Goal: Information Seeking & Learning: Learn about a topic

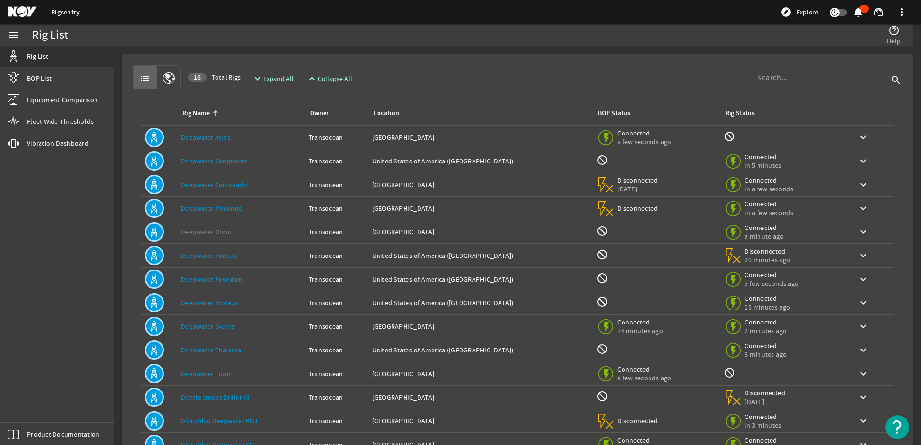
click at [223, 348] on link "Deepwater Thalassa" at bounding box center [211, 350] width 61 height 9
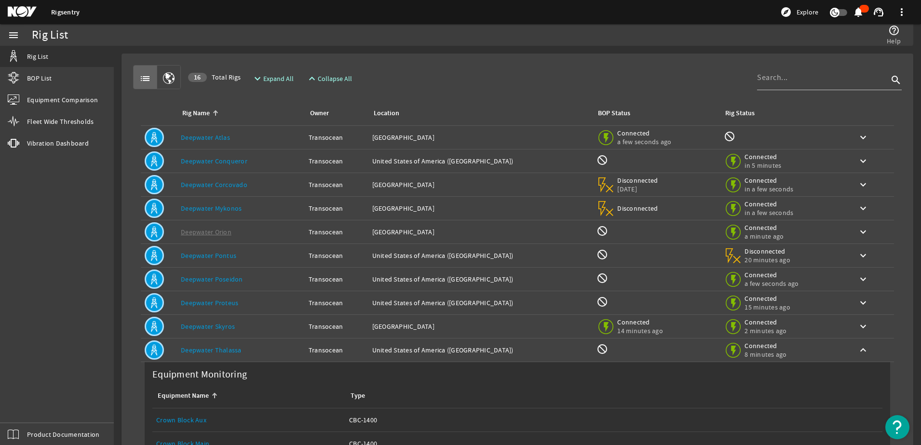
scroll to position [201, 0]
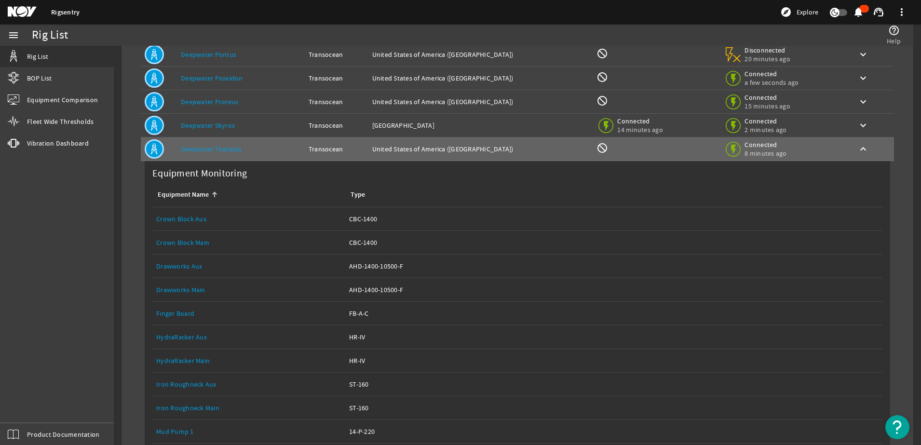
click at [190, 243] on link "Crown Block Main" at bounding box center [182, 242] width 53 height 9
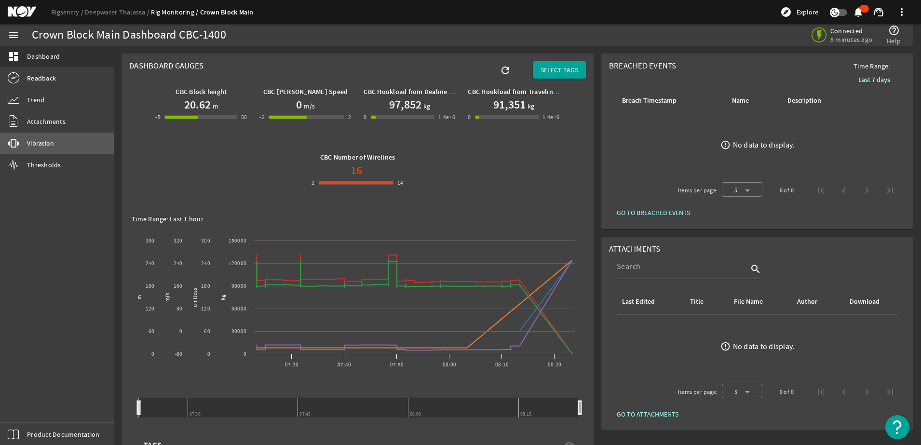
click at [45, 143] on span "Vibration" at bounding box center [40, 143] width 27 height 10
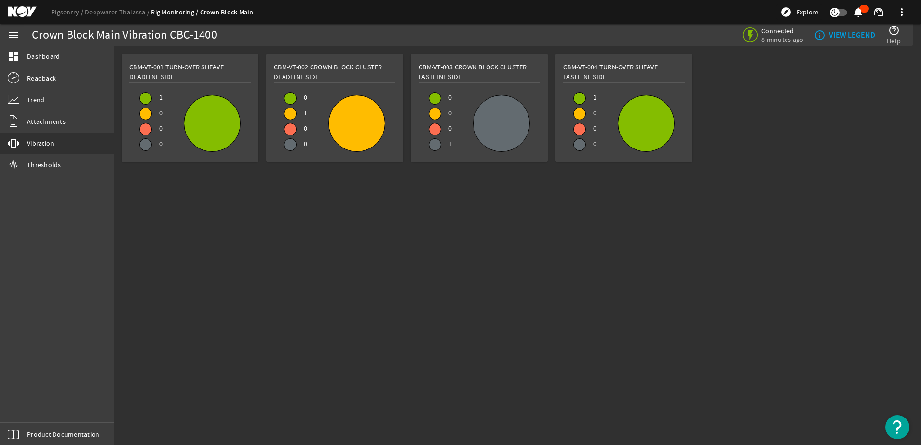
click at [635, 125] on div at bounding box center [646, 123] width 56 height 56
click at [632, 119] on div at bounding box center [646, 123] width 56 height 56
click at [855, 32] on b "VIEW LEGEND" at bounding box center [852, 35] width 46 height 10
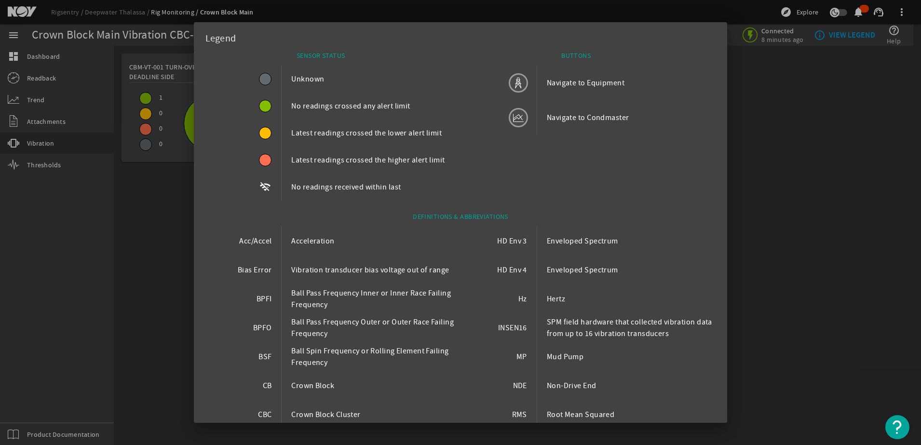
click at [836, 151] on div at bounding box center [460, 222] width 921 height 445
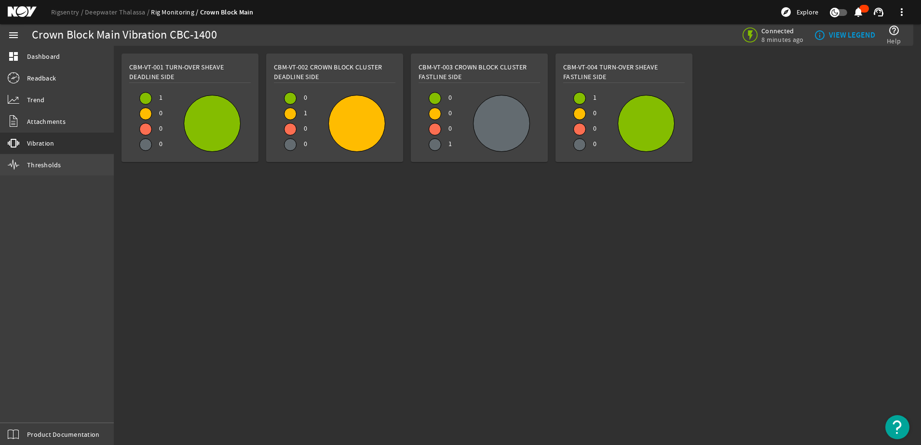
click at [32, 166] on span "Thresholds" at bounding box center [44, 165] width 34 height 10
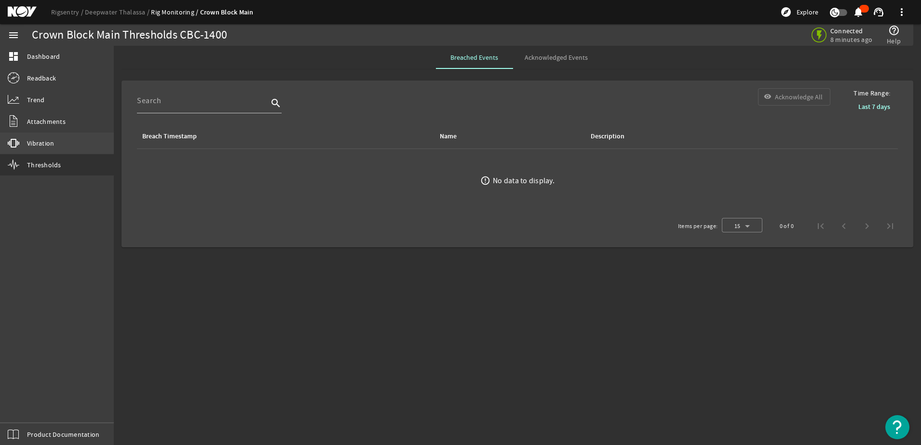
click at [40, 142] on span "Vibration" at bounding box center [40, 143] width 27 height 10
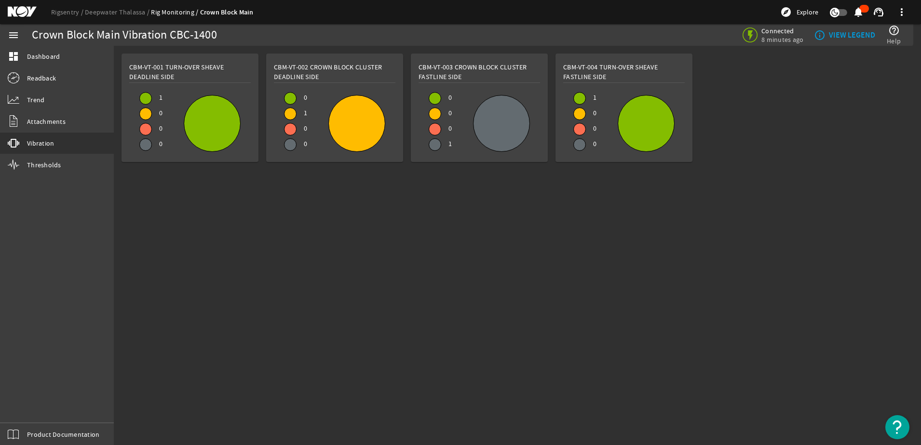
click at [147, 95] on div at bounding box center [146, 99] width 12 height 12
click at [198, 125] on div at bounding box center [212, 123] width 56 height 56
click at [770, 31] on span "Connected" at bounding box center [783, 31] width 42 height 9
click at [38, 98] on span "Trend" at bounding box center [35, 100] width 17 height 10
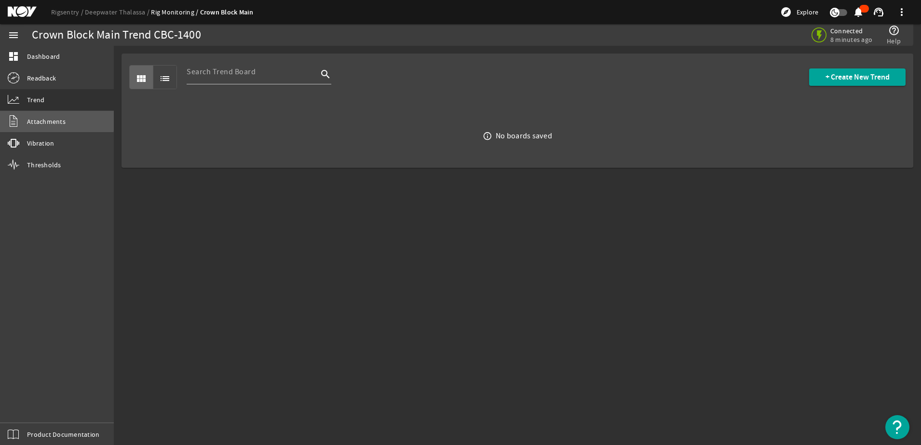
click at [40, 119] on span "Attachments" at bounding box center [46, 122] width 39 height 10
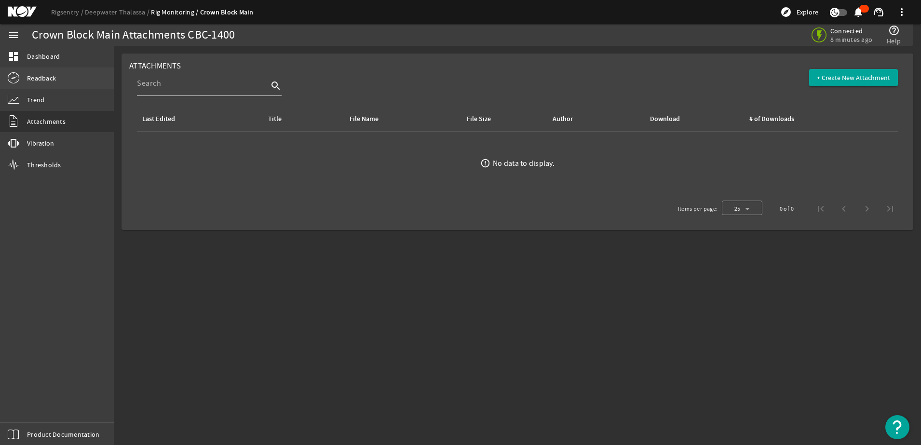
click at [37, 76] on span "Readback" at bounding box center [41, 78] width 29 height 10
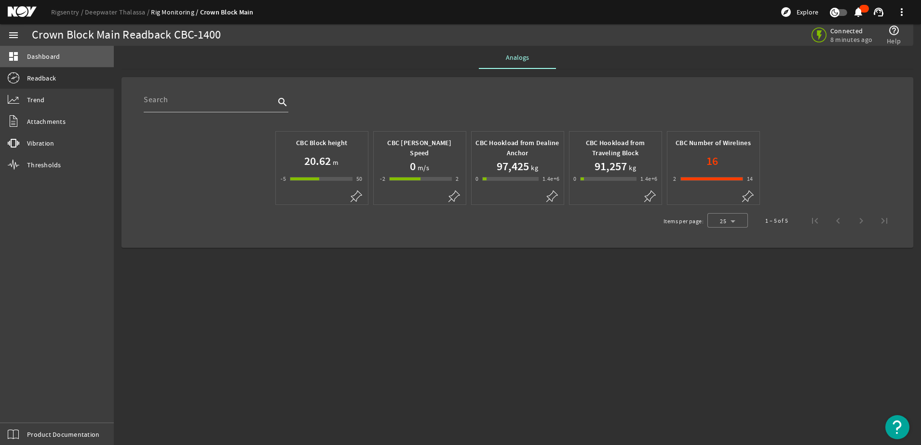
click at [35, 55] on span "Dashboard" at bounding box center [43, 57] width 33 height 10
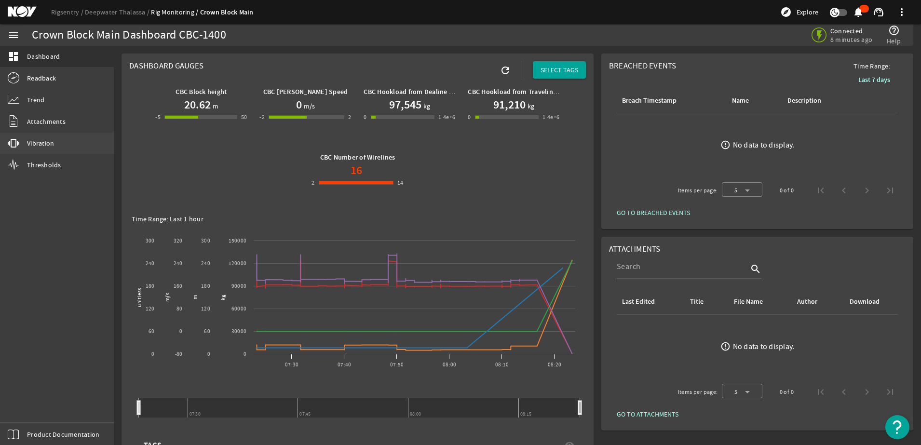
click at [40, 143] on span "Vibration" at bounding box center [40, 143] width 27 height 10
click at [35, 142] on span "Vibration" at bounding box center [40, 143] width 27 height 10
click at [18, 137] on mat-icon "vibration" at bounding box center [14, 143] width 12 height 12
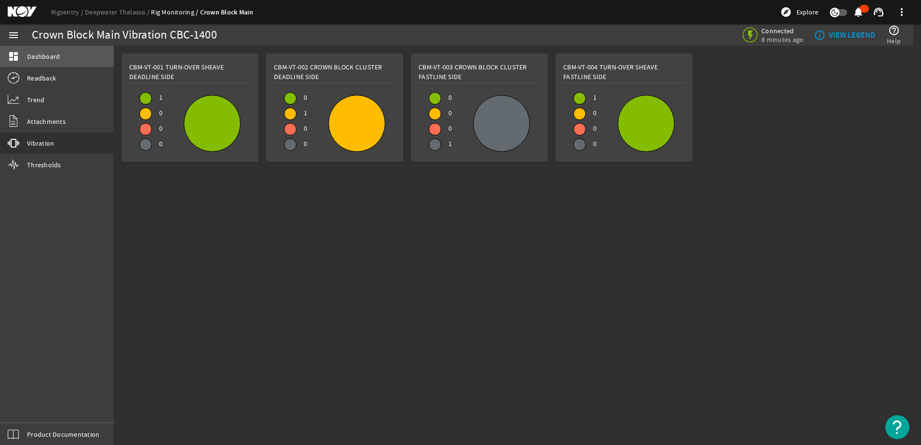
click at [40, 56] on span "Dashboard" at bounding box center [43, 57] width 33 height 10
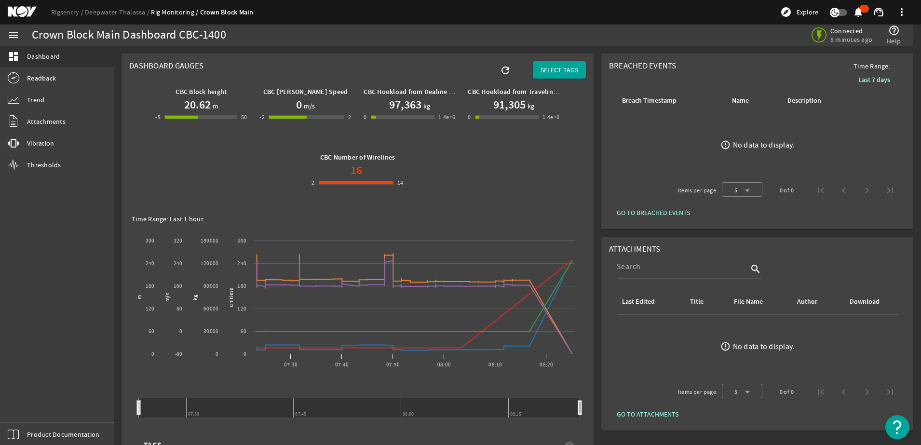
click at [176, 10] on link "Rig Monitoring" at bounding box center [175, 12] width 49 height 9
click at [169, 11] on link "Rig Monitoring" at bounding box center [175, 12] width 49 height 9
click at [11, 34] on mat-icon "menu" at bounding box center [14, 35] width 12 height 12
click at [134, 13] on link "Deepwater Thalassa" at bounding box center [118, 12] width 66 height 9
click at [124, 13] on link "Deepwater Thalassa" at bounding box center [118, 12] width 66 height 9
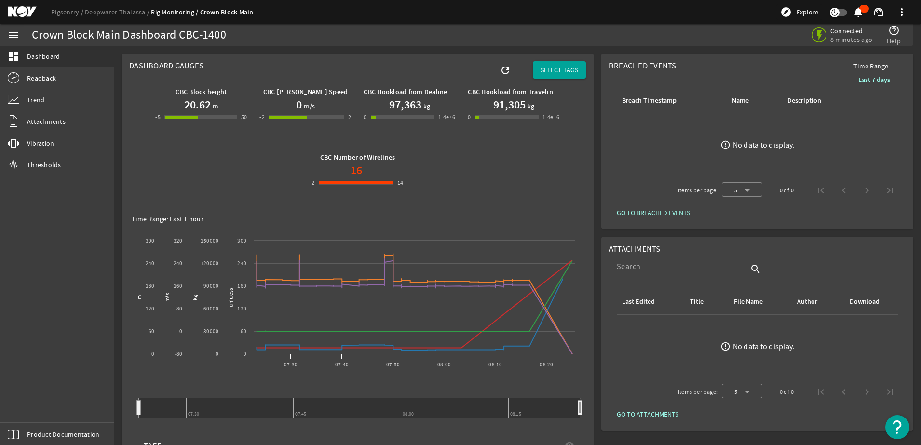
click at [124, 13] on link "Deepwater Thalassa" at bounding box center [118, 12] width 66 height 9
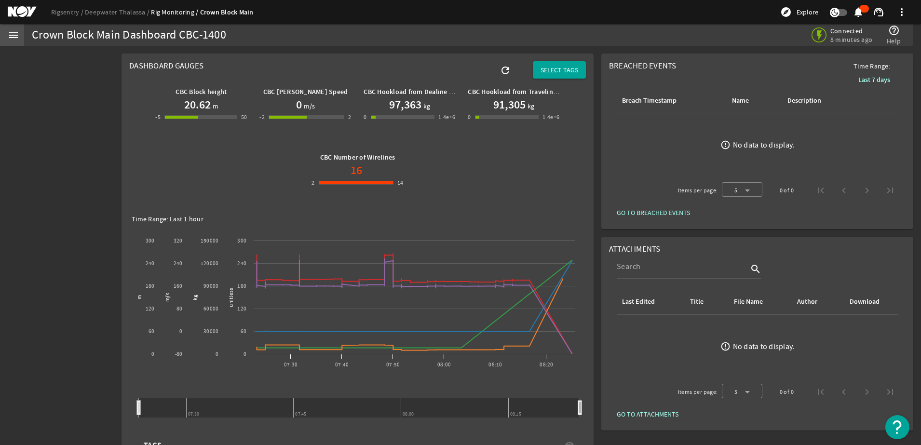
click at [174, 11] on link "Rig Monitoring" at bounding box center [175, 12] width 49 height 9
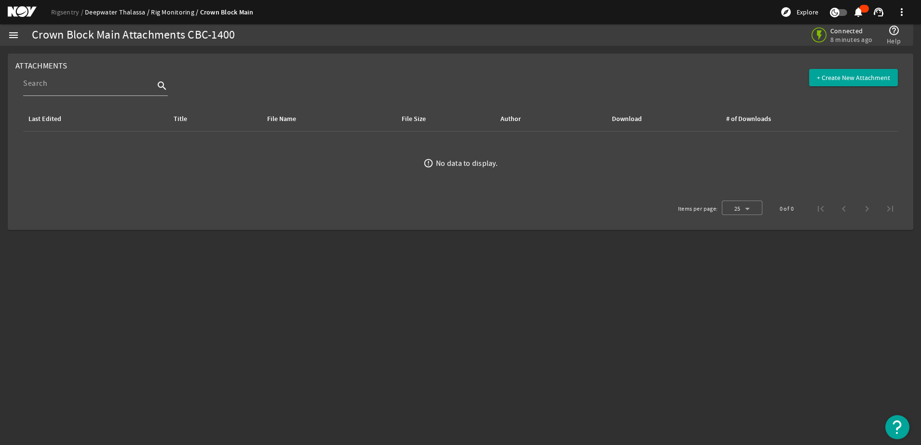
click at [112, 11] on link "Deepwater Thalassa" at bounding box center [118, 12] width 66 height 9
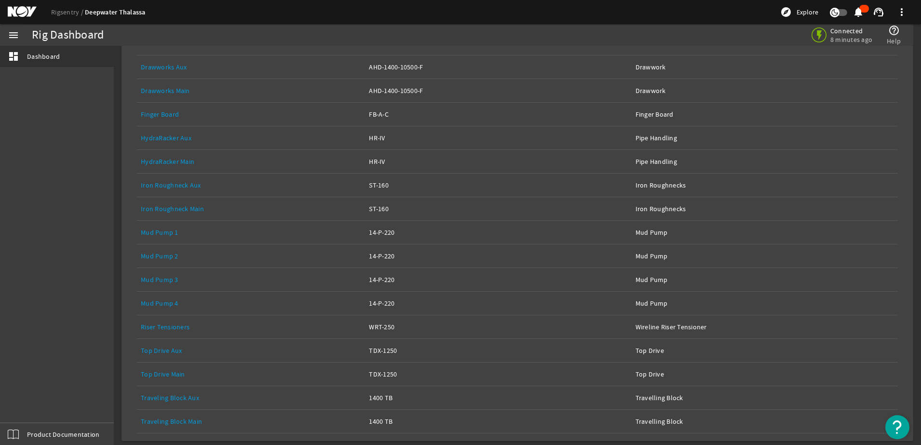
scroll to position [13, 0]
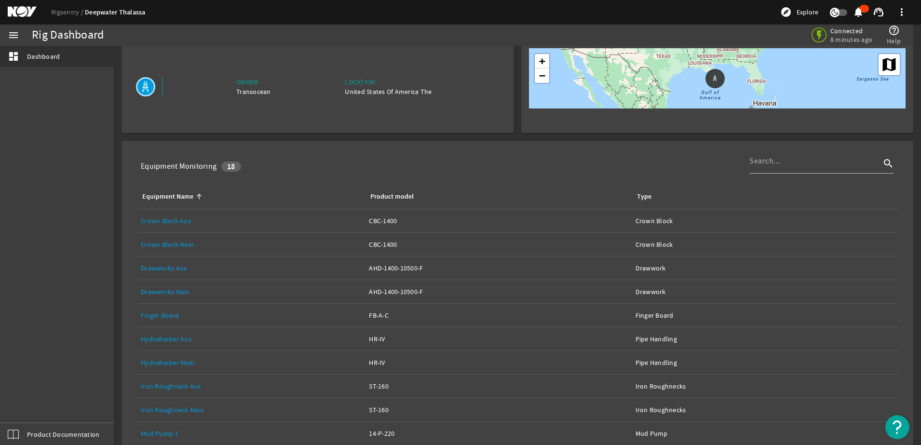
click at [170, 292] on link "Drawworks Main" at bounding box center [165, 291] width 49 height 9
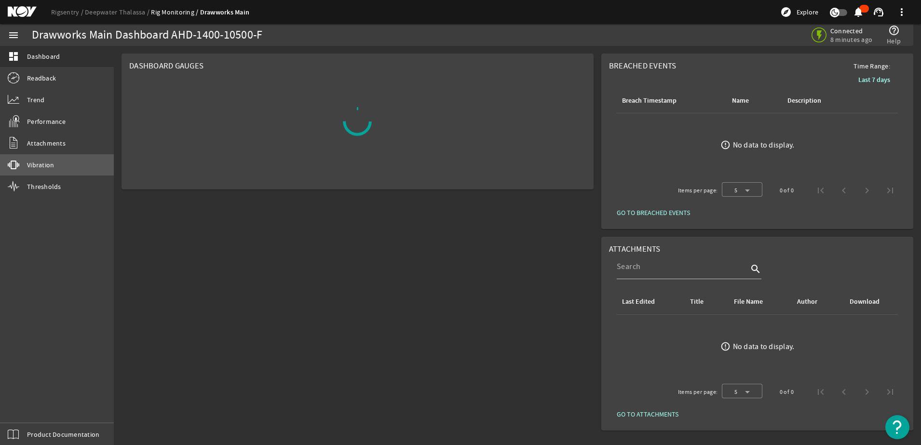
click at [37, 164] on span "Vibration" at bounding box center [40, 165] width 27 height 10
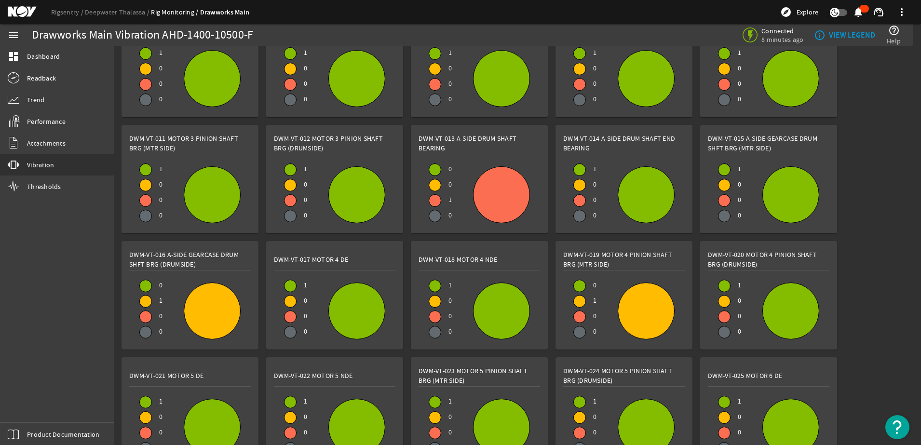
scroll to position [129, 0]
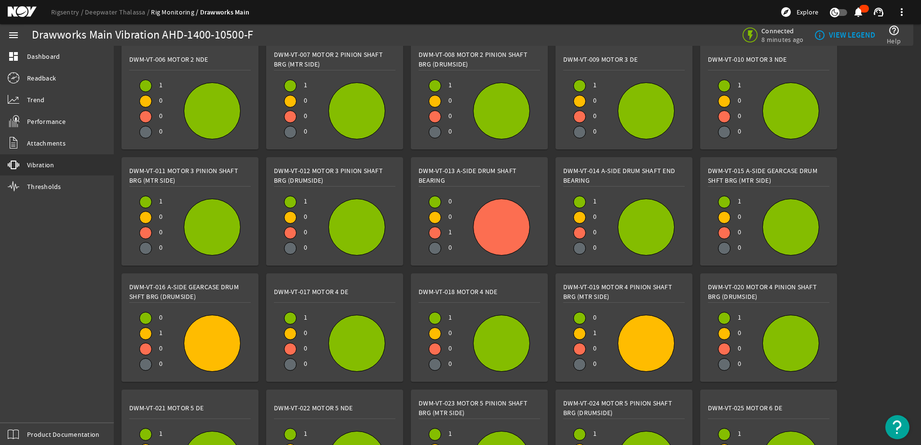
click at [501, 216] on div at bounding box center [502, 227] width 56 height 56
click at [463, 171] on span "DWM-VT-013 A-Side Drum Shaft Bearing" at bounding box center [480, 175] width 122 height 19
drag, startPoint x: 463, startPoint y: 171, endPoint x: 440, endPoint y: 231, distance: 64.0
click at [440, 231] on div at bounding box center [435, 233] width 12 height 12
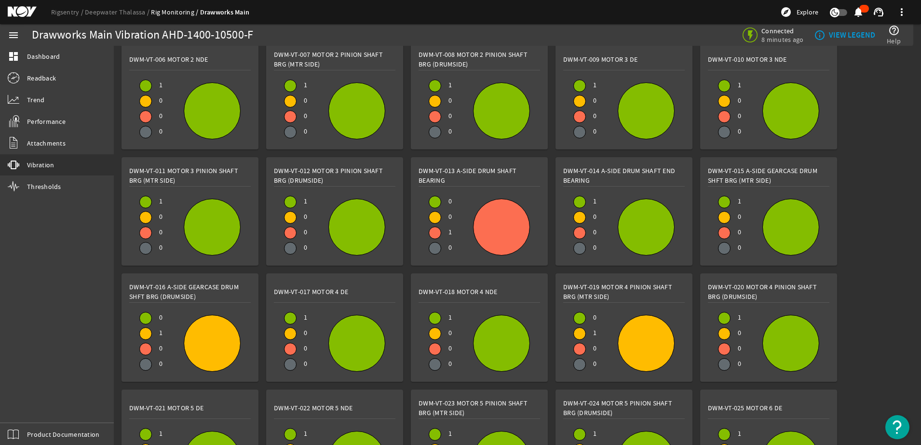
click at [440, 231] on div at bounding box center [435, 233] width 12 height 12
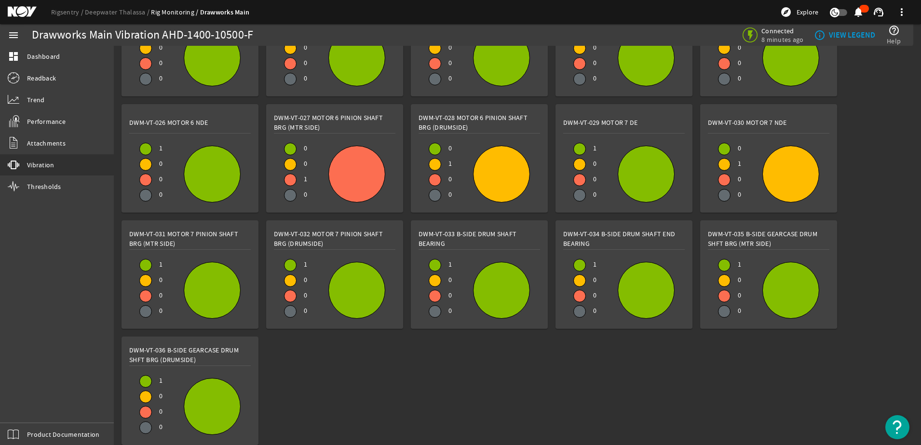
scroll to position [0, 0]
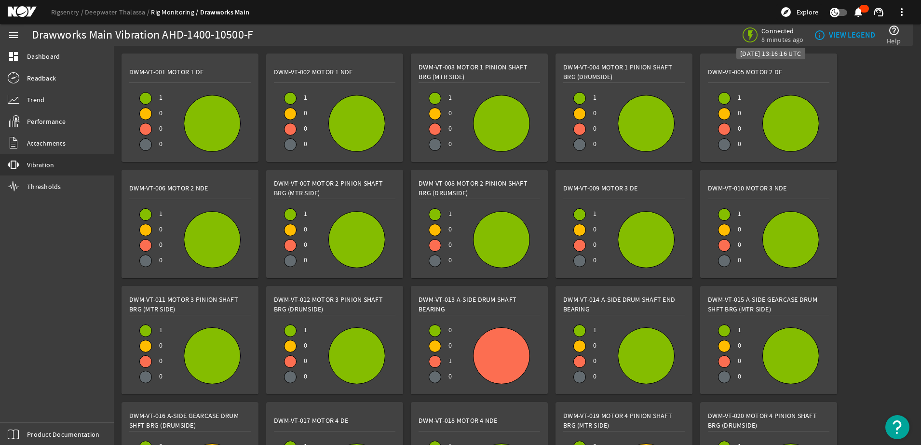
click at [777, 36] on span "8 minutes ago" at bounding box center [783, 39] width 42 height 9
click at [865, 34] on b "VIEW LEGEND" at bounding box center [852, 35] width 46 height 10
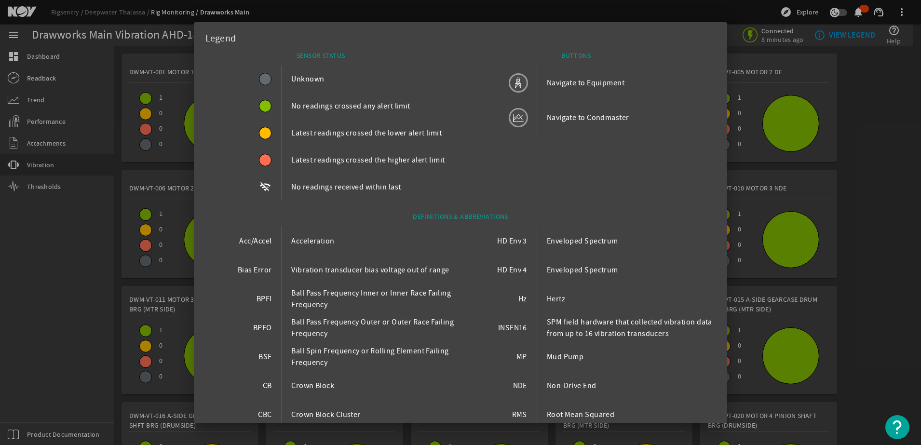
click at [894, 110] on div at bounding box center [460, 222] width 921 height 445
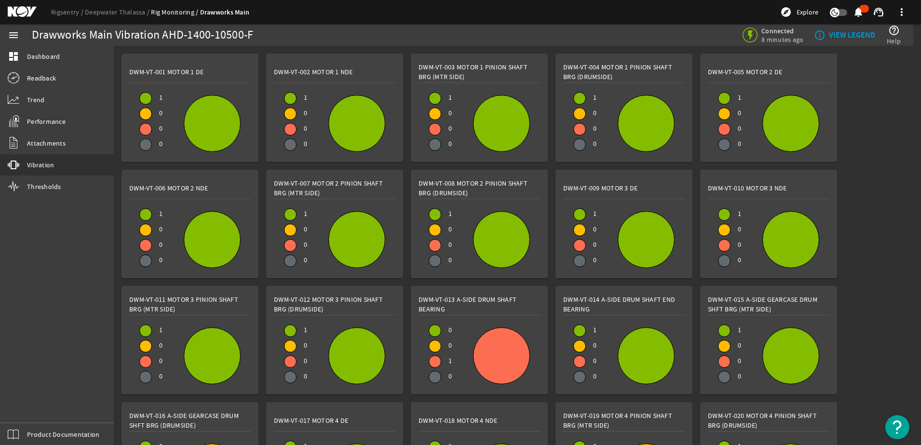
click at [493, 366] on div at bounding box center [502, 356] width 56 height 56
click at [443, 360] on span "1" at bounding box center [446, 363] width 11 height 15
drag, startPoint x: 443, startPoint y: 360, endPoint x: 436, endPoint y: 307, distance: 53.5
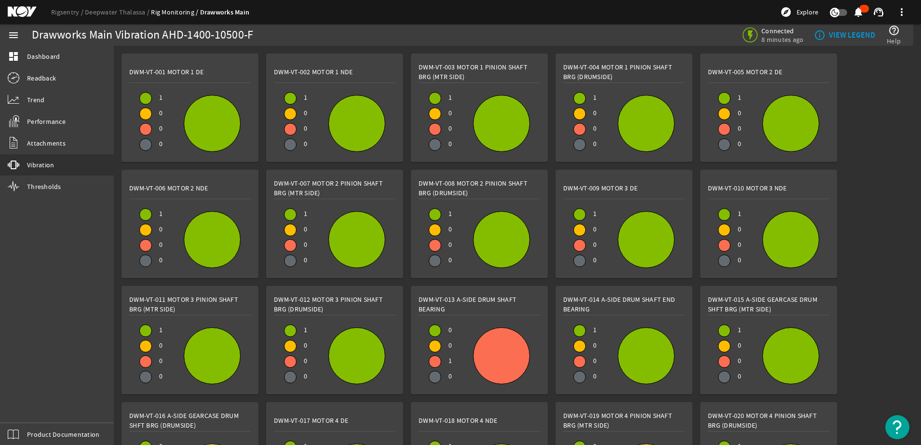
click at [436, 307] on span "DWM-VT-013 A-Side Drum Shaft Bearing" at bounding box center [480, 304] width 122 height 19
click at [436, 309] on span "DWM-VT-013 A-Side Drum Shaft Bearing" at bounding box center [480, 304] width 122 height 19
click at [525, 361] on div at bounding box center [502, 356] width 56 height 56
click at [504, 355] on div at bounding box center [502, 356] width 56 height 56
click at [463, 300] on span "DWM-VT-013 A-Side Drum Shaft Bearing" at bounding box center [480, 304] width 122 height 19
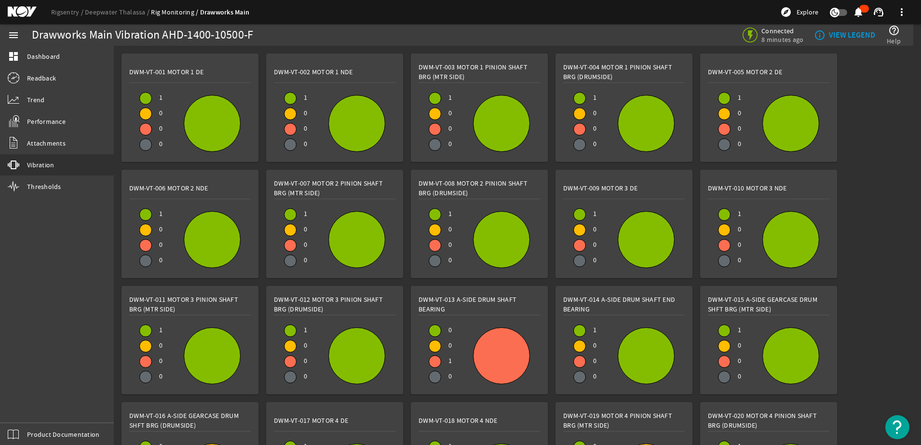
drag, startPoint x: 463, startPoint y: 300, endPoint x: 447, endPoint y: 308, distance: 18.1
click at [447, 308] on span "DWM-VT-013 A-Side Drum Shaft Bearing" at bounding box center [480, 304] width 122 height 19
click at [472, 298] on span "DWM-VT-013 A-Side Drum Shaft Bearing" at bounding box center [480, 304] width 122 height 19
click at [458, 306] on span "DWM-VT-013 A-Side Drum Shaft Bearing" at bounding box center [480, 304] width 122 height 19
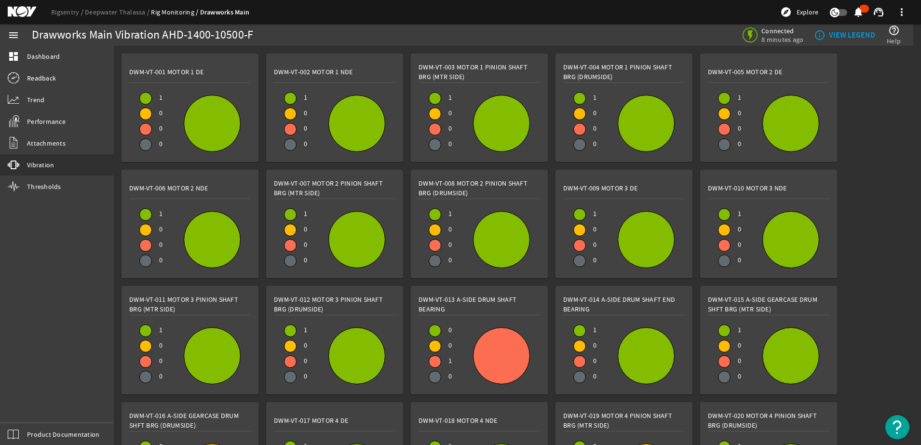
click at [503, 351] on div at bounding box center [502, 356] width 56 height 56
click at [438, 359] on div at bounding box center [435, 362] width 12 height 12
drag, startPoint x: 438, startPoint y: 359, endPoint x: 461, endPoint y: 386, distance: 35.6
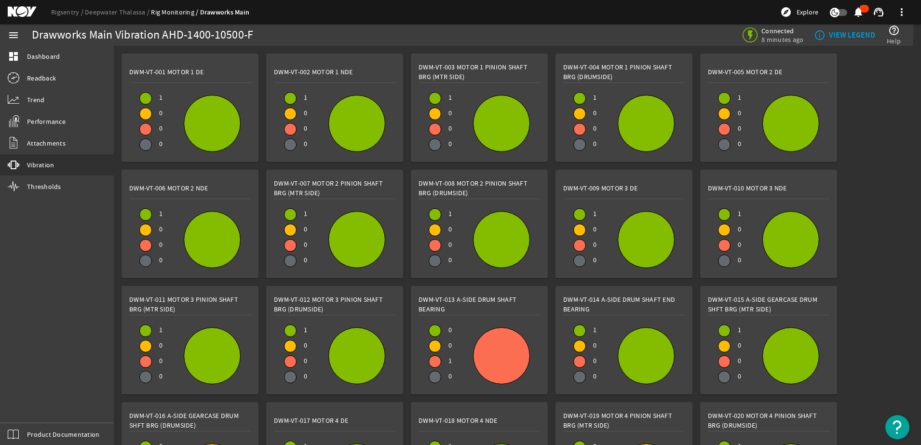
click at [461, 386] on div "0 0 1 0" at bounding box center [480, 356] width 122 height 62
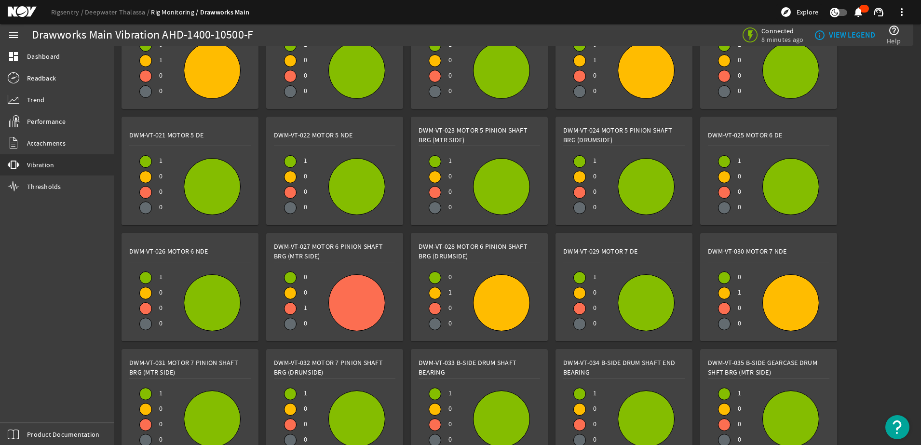
scroll to position [531, 0]
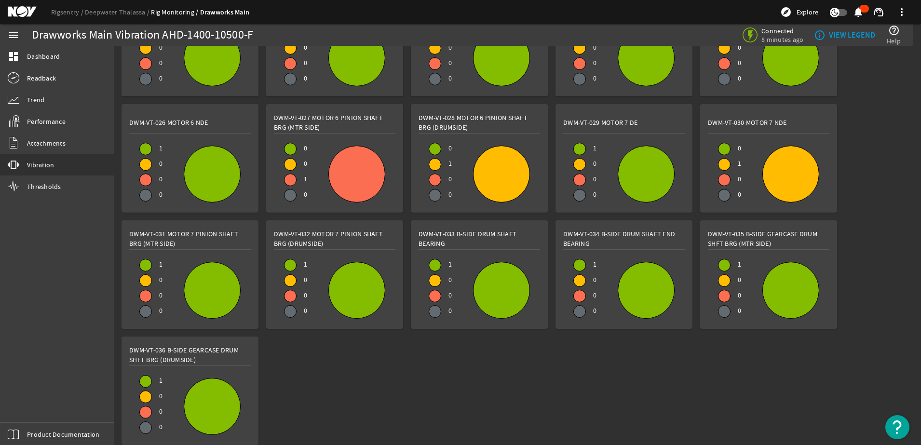
click at [493, 171] on div at bounding box center [502, 174] width 56 height 56
click at [491, 176] on div at bounding box center [502, 174] width 56 height 56
click at [493, 174] on div at bounding box center [502, 174] width 56 height 56
drag, startPoint x: 493, startPoint y: 174, endPoint x: 503, endPoint y: 168, distance: 11.1
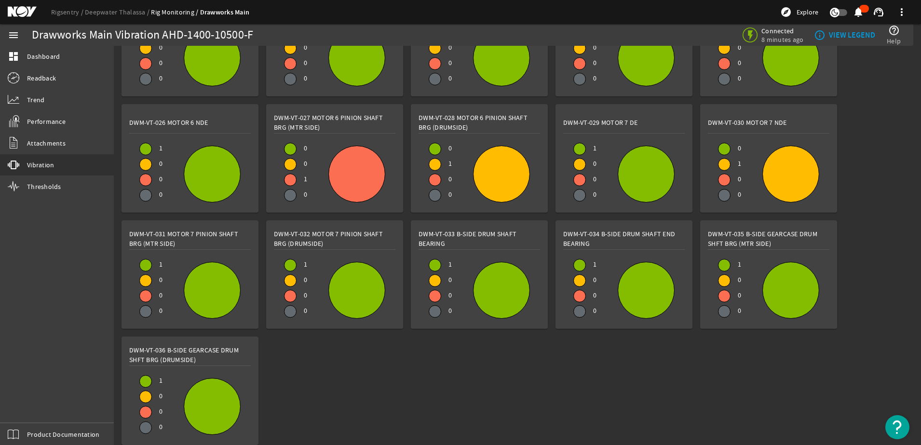
click at [494, 173] on div at bounding box center [502, 174] width 56 height 56
click at [780, 34] on span "Connected" at bounding box center [783, 31] width 42 height 9
click at [750, 37] on mat-icon at bounding box center [749, 33] width 12 height 12
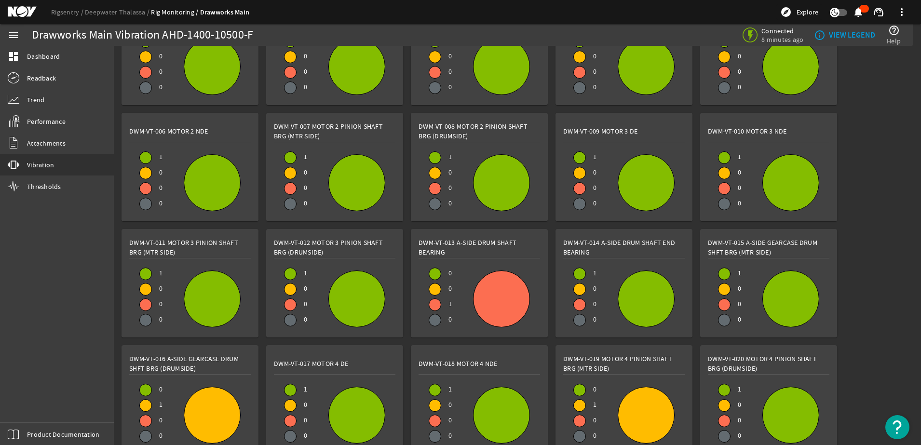
scroll to position [0, 0]
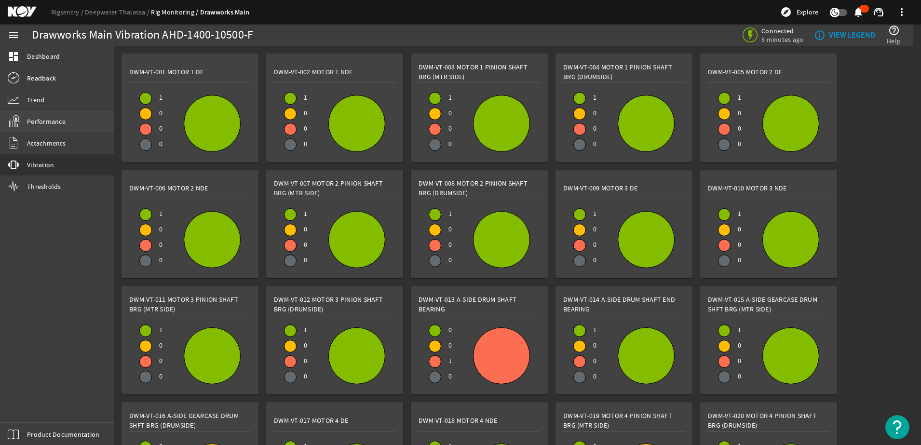
click at [52, 122] on span "Performance" at bounding box center [46, 122] width 39 height 10
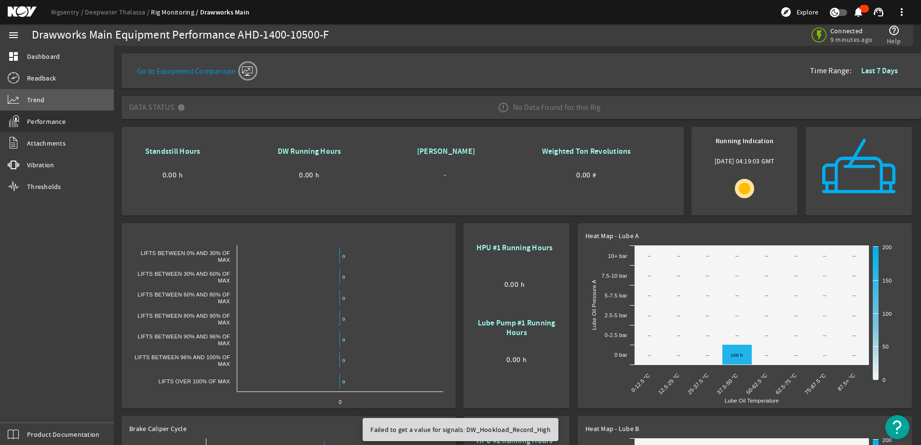
click at [30, 95] on span "Trend" at bounding box center [35, 100] width 17 height 10
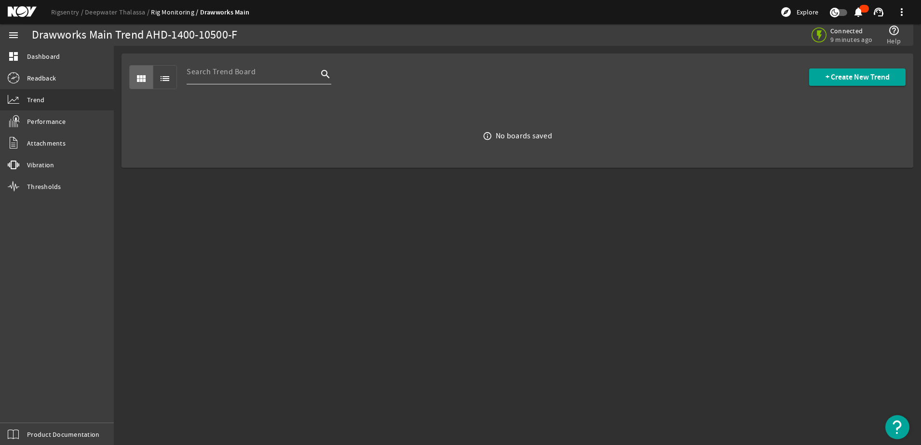
click at [324, 73] on icon "search" at bounding box center [326, 74] width 12 height 12
click at [167, 78] on mat-icon "list" at bounding box center [165, 79] width 12 height 12
click at [243, 68] on input at bounding box center [252, 72] width 131 height 12
click at [50, 59] on span "Dashboard" at bounding box center [43, 57] width 33 height 10
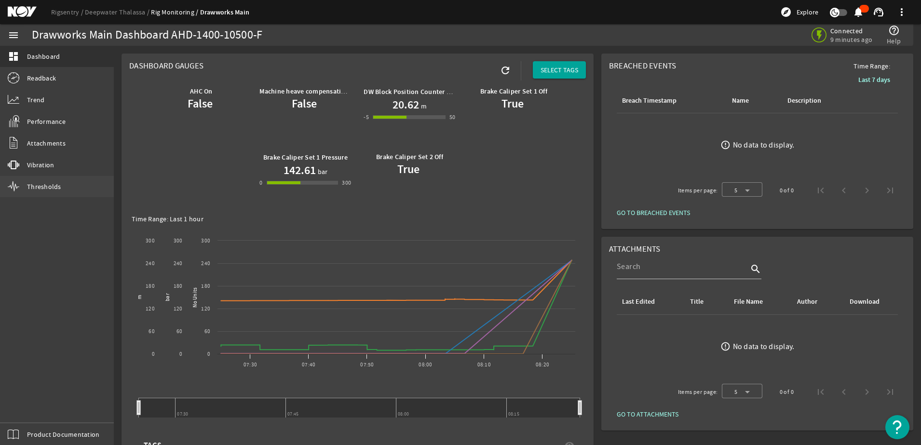
click at [42, 182] on span "Thresholds" at bounding box center [44, 187] width 34 height 10
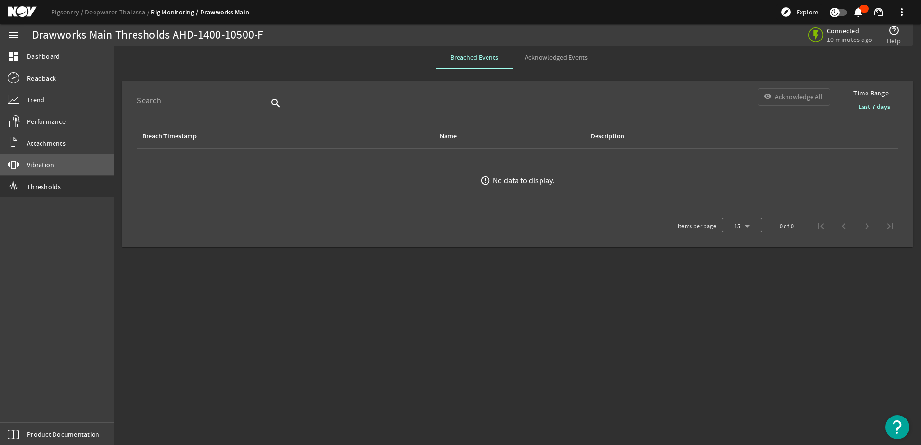
click at [51, 162] on span "Vibration" at bounding box center [40, 165] width 27 height 10
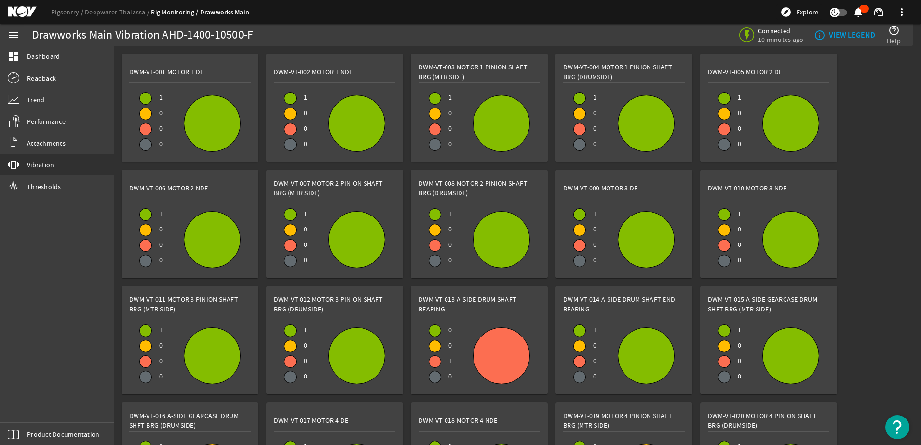
scroll to position [531, 0]
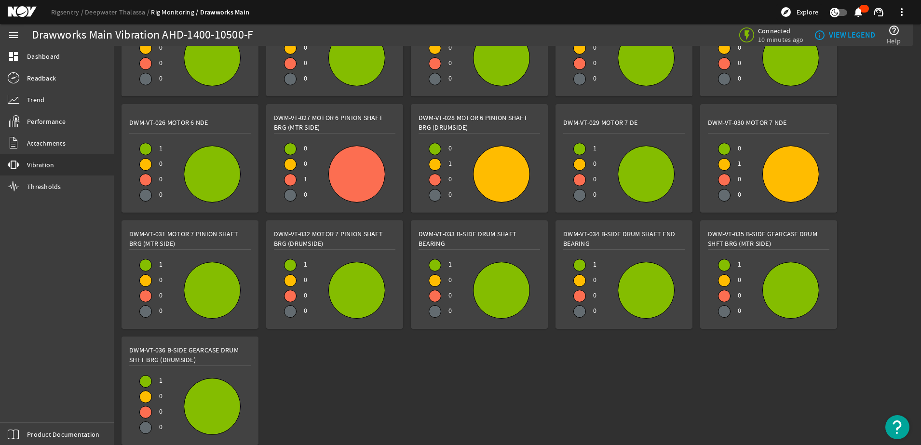
drag, startPoint x: 779, startPoint y: 290, endPoint x: 797, endPoint y: 309, distance: 25.6
click at [797, 309] on div at bounding box center [791, 290] width 56 height 56
click at [664, 286] on div at bounding box center [646, 290] width 56 height 56
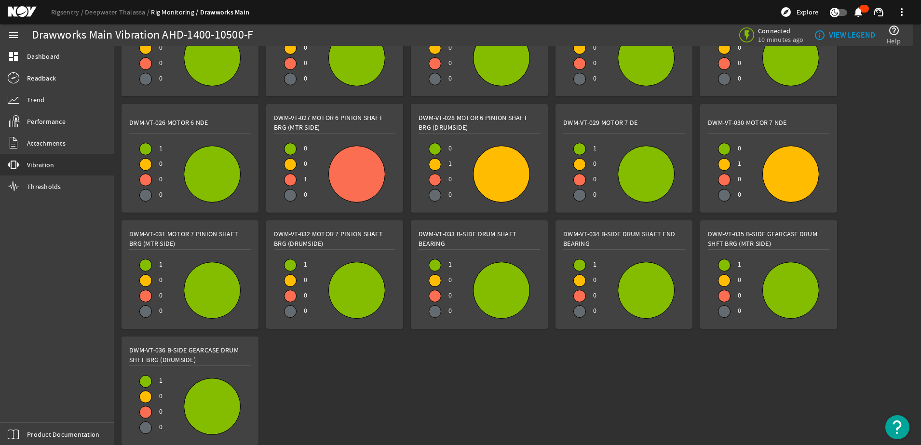
click at [362, 172] on div at bounding box center [357, 174] width 56 height 56
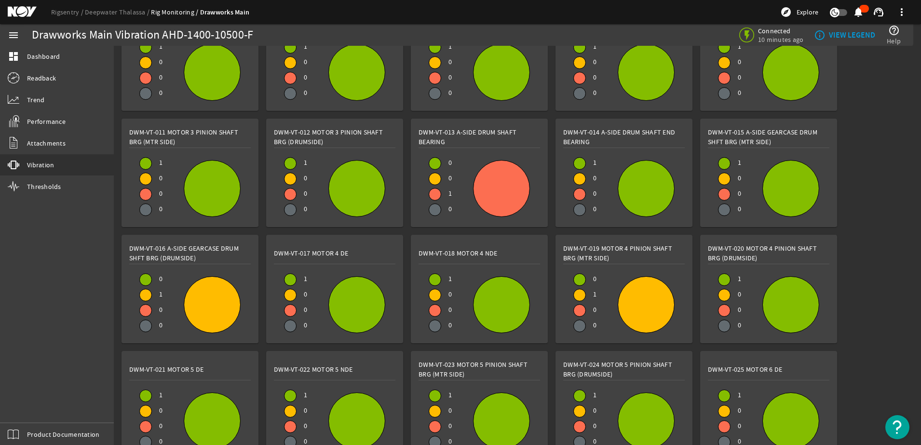
scroll to position [0, 0]
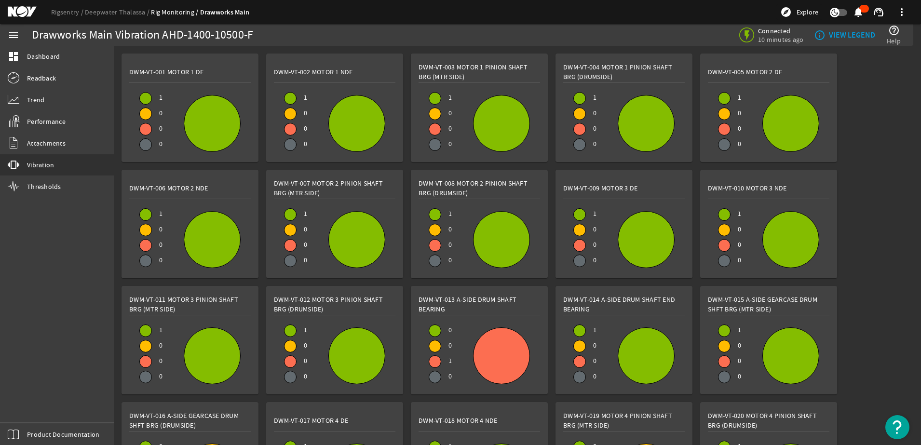
click at [836, 34] on b "VIEW LEGEND" at bounding box center [852, 35] width 46 height 10
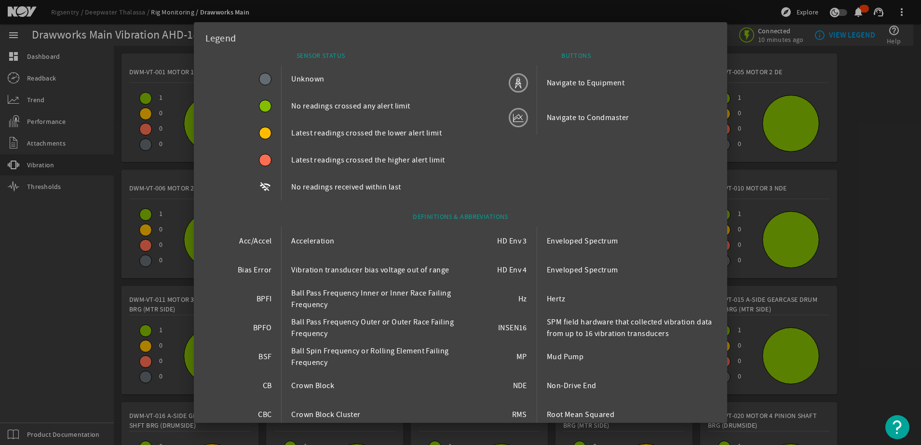
click at [893, 143] on div at bounding box center [460, 222] width 921 height 445
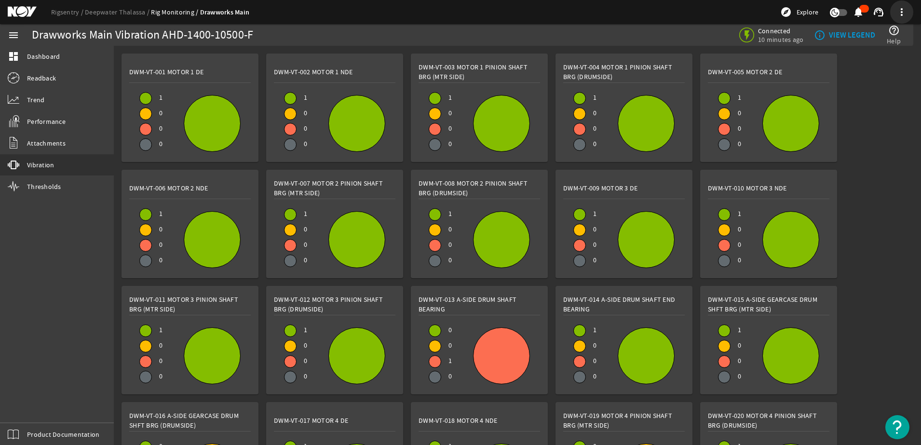
click at [904, 13] on span at bounding box center [901, 11] width 23 height 23
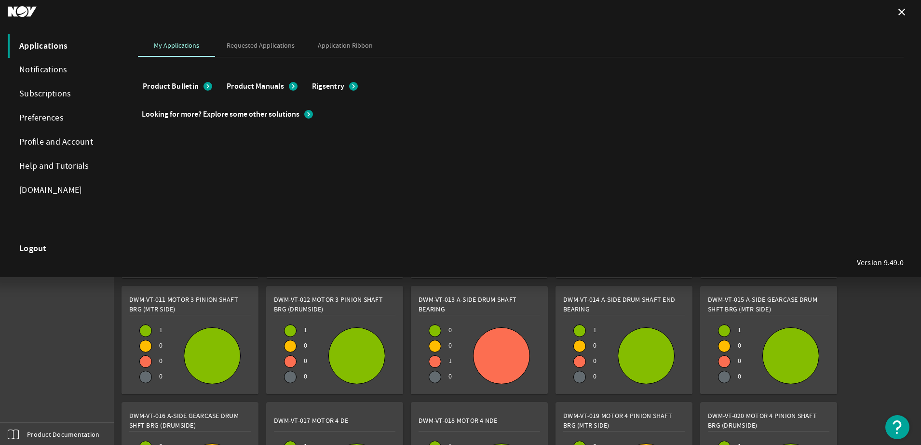
click at [904, 13] on mat-icon "close" at bounding box center [902, 12] width 12 height 12
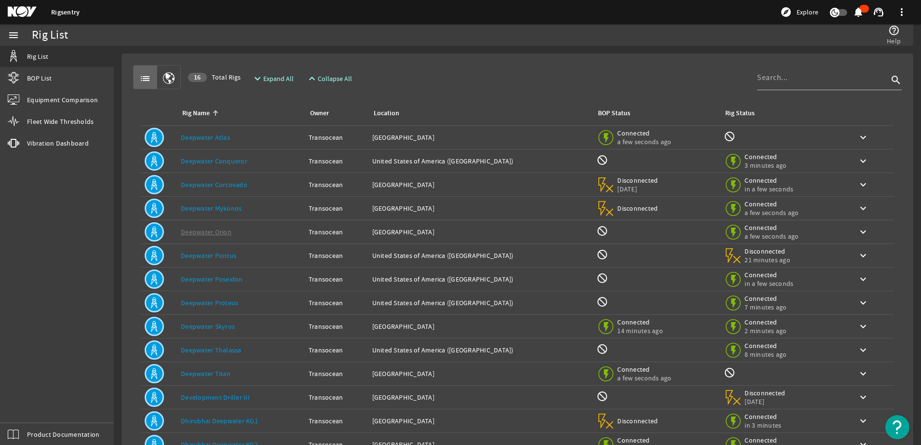
click at [233, 350] on link "Deepwater Thalassa" at bounding box center [211, 350] width 61 height 9
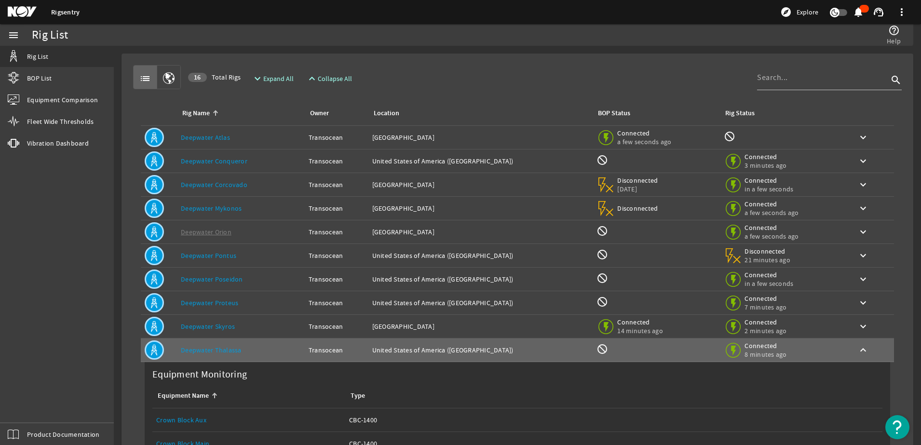
scroll to position [402, 0]
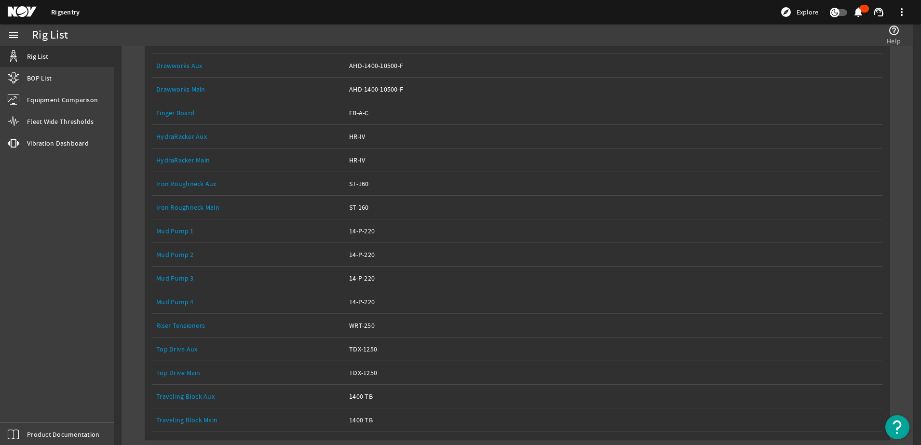
click at [188, 89] on link "Drawworks Main" at bounding box center [180, 89] width 49 height 9
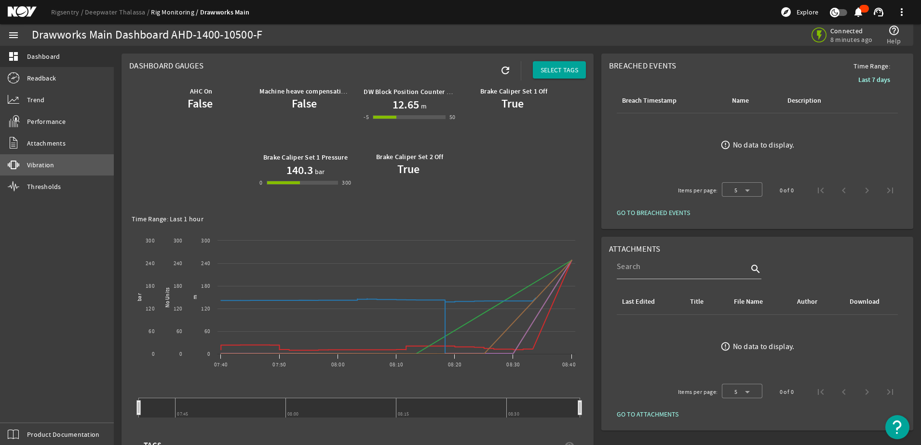
click at [37, 163] on span "Vibration" at bounding box center [40, 165] width 27 height 10
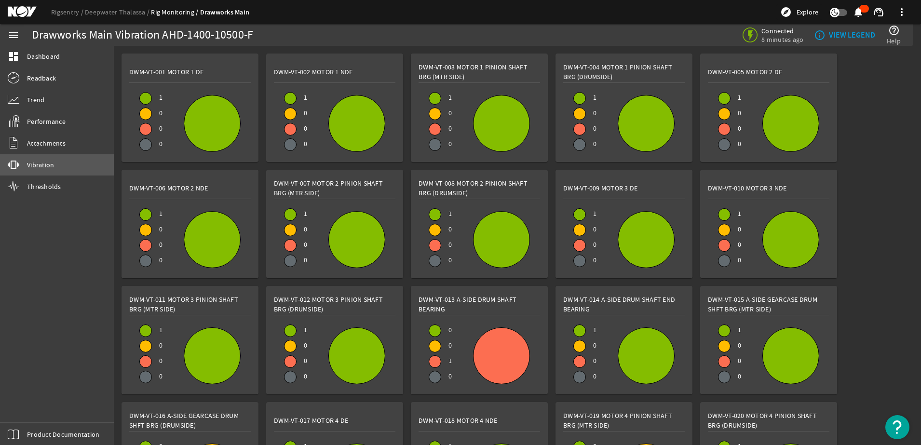
click at [45, 167] on span "Vibration" at bounding box center [40, 165] width 27 height 10
click at [209, 116] on div at bounding box center [212, 123] width 56 height 56
click at [507, 359] on div at bounding box center [502, 356] width 56 height 56
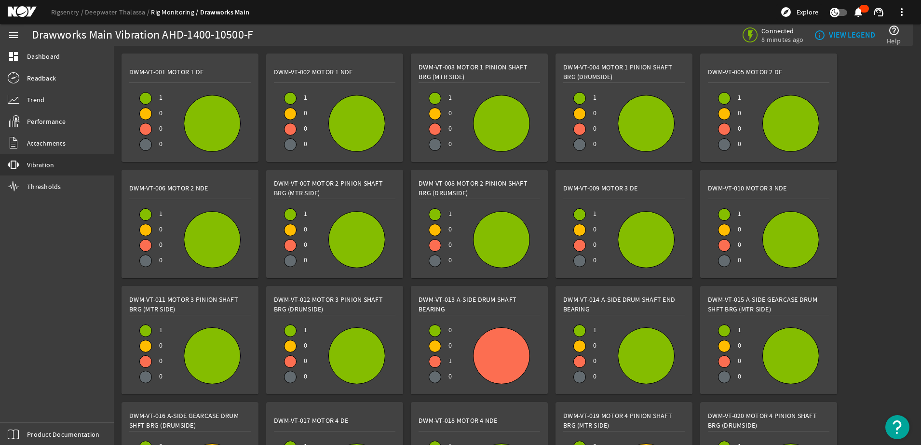
drag, startPoint x: 507, startPoint y: 359, endPoint x: 495, endPoint y: 335, distance: 27.4
click at [507, 354] on div at bounding box center [502, 356] width 56 height 56
click at [452, 343] on span "0" at bounding box center [446, 347] width 11 height 15
drag, startPoint x: 452, startPoint y: 343, endPoint x: 442, endPoint y: 341, distance: 9.8
click at [452, 344] on span "0" at bounding box center [446, 347] width 11 height 15
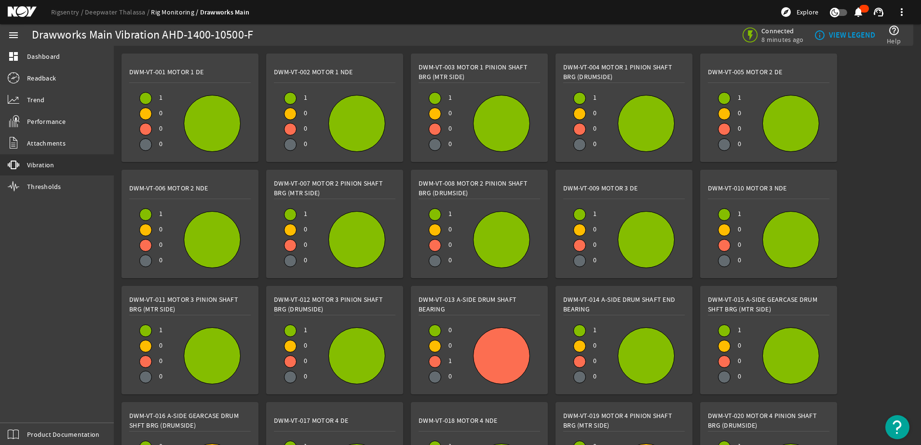
drag, startPoint x: 274, startPoint y: 440, endPoint x: 251, endPoint y: 467, distance: 35.3
click at [506, 242] on div at bounding box center [502, 240] width 56 height 56
drag, startPoint x: 506, startPoint y: 242, endPoint x: 898, endPoint y: 270, distance: 392.1
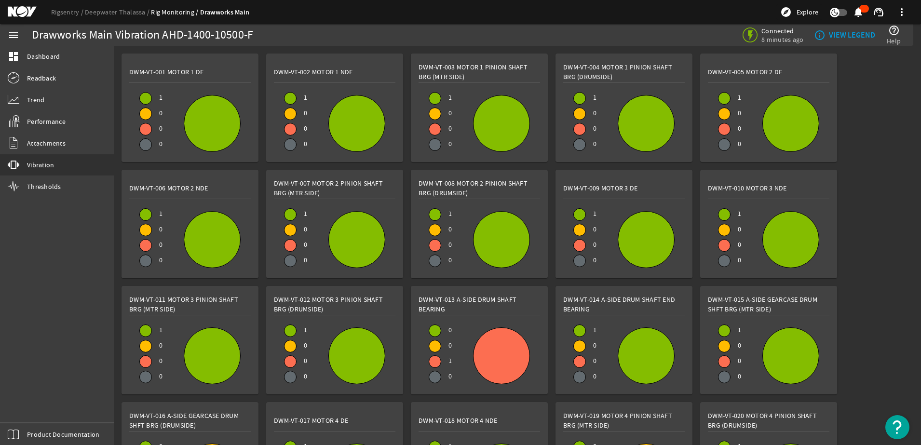
click at [47, 76] on span "Readback" at bounding box center [41, 78] width 29 height 10
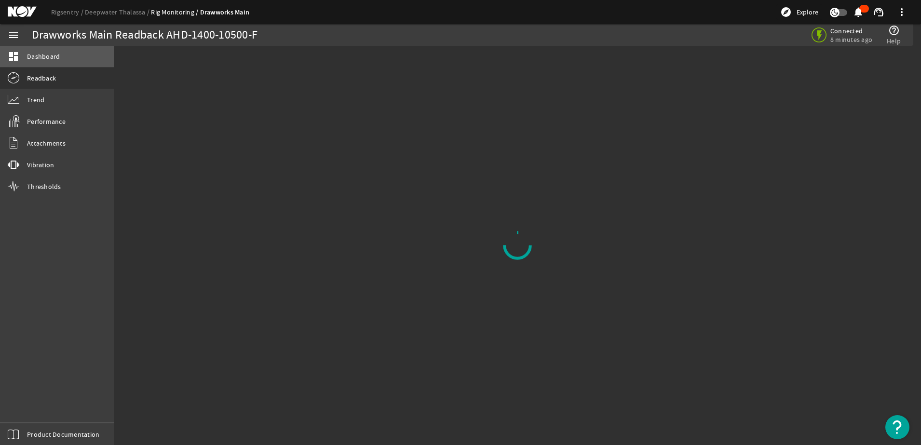
click at [51, 54] on span "Dashboard" at bounding box center [43, 57] width 33 height 10
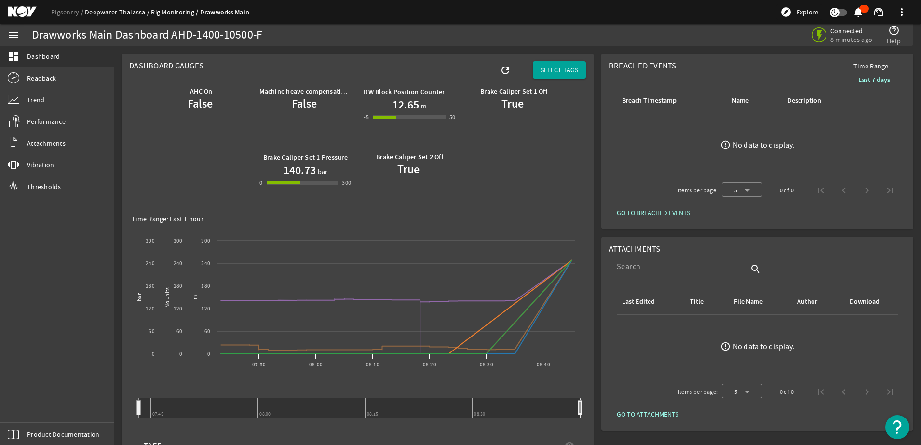
click at [131, 9] on link "Deepwater Thalassa" at bounding box center [118, 12] width 66 height 9
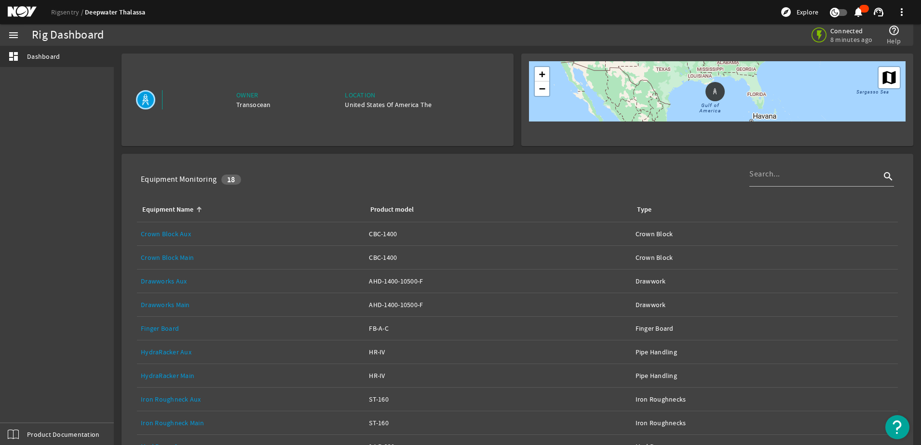
click at [171, 305] on link "Drawworks Main" at bounding box center [165, 304] width 49 height 9
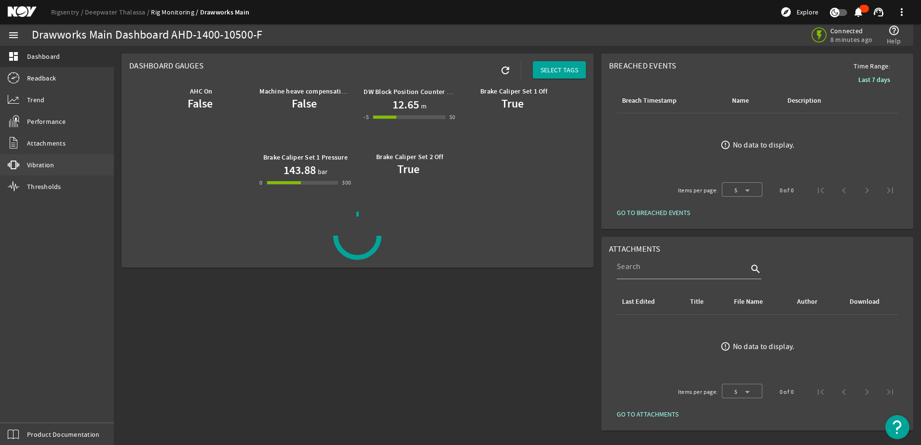
click at [37, 161] on span "Vibration" at bounding box center [40, 165] width 27 height 10
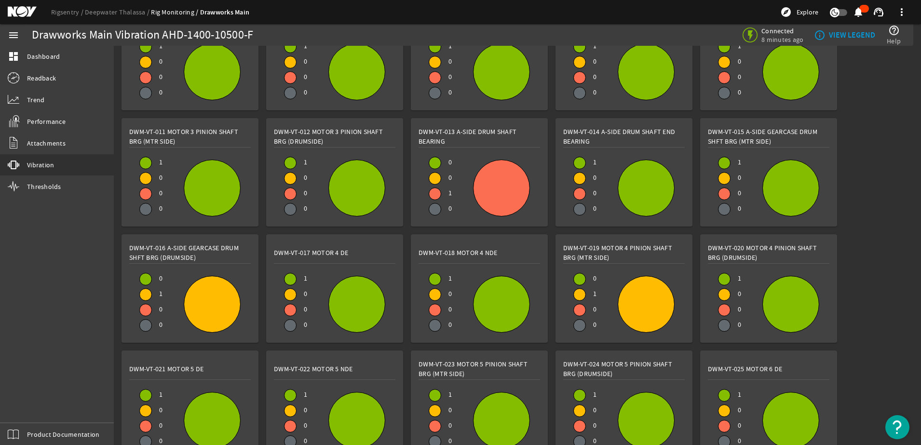
scroll to position [201, 0]
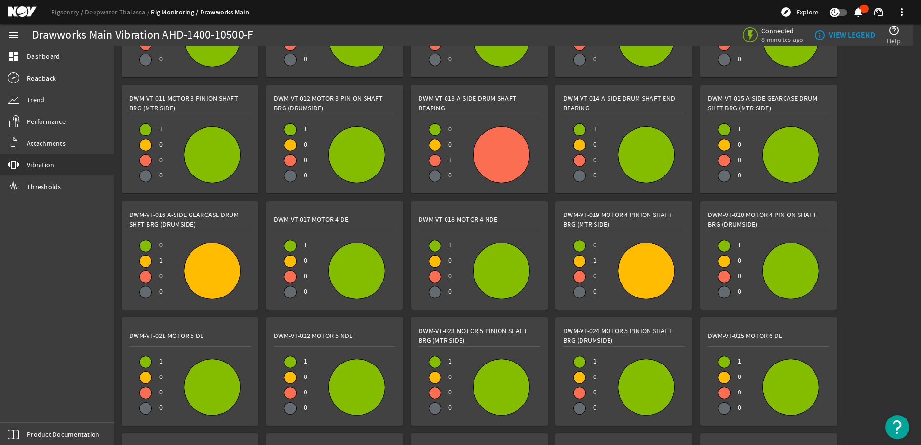
click at [497, 153] on div at bounding box center [502, 155] width 56 height 56
click at [498, 152] on div at bounding box center [502, 155] width 56 height 56
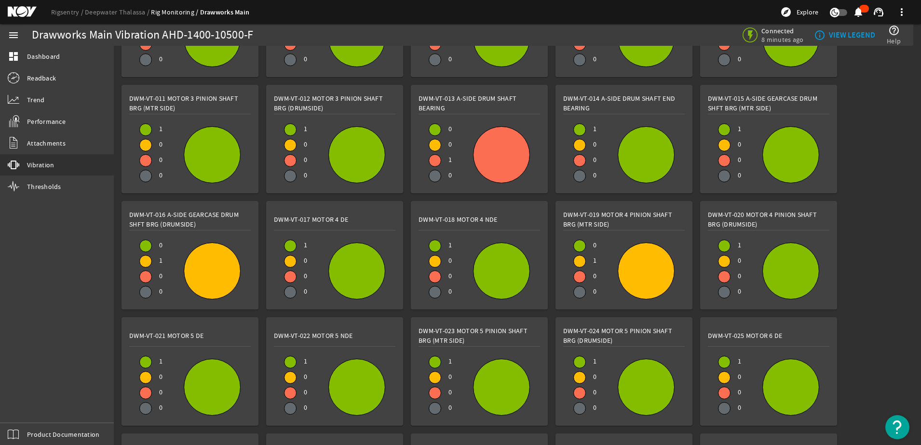
click at [500, 150] on div at bounding box center [502, 155] width 56 height 56
click at [500, 151] on div at bounding box center [502, 155] width 56 height 56
click at [437, 159] on div at bounding box center [435, 161] width 12 height 12
drag, startPoint x: 495, startPoint y: 151, endPoint x: 467, endPoint y: 177, distance: 37.9
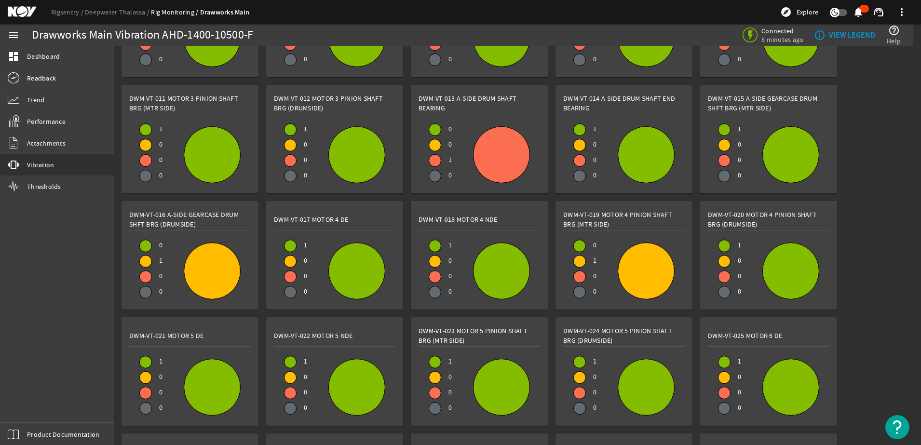
click at [466, 180] on div "0 0 1 0" at bounding box center [480, 155] width 122 height 62
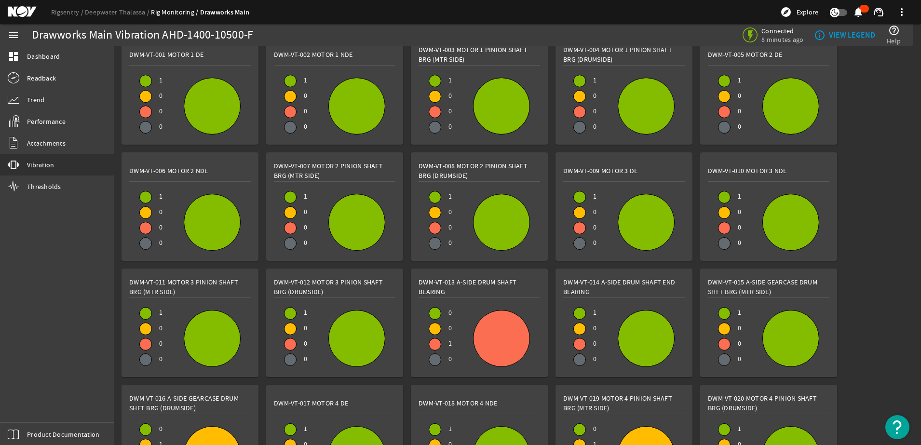
scroll to position [0, 0]
